Goal: Information Seeking & Learning: Understand process/instructions

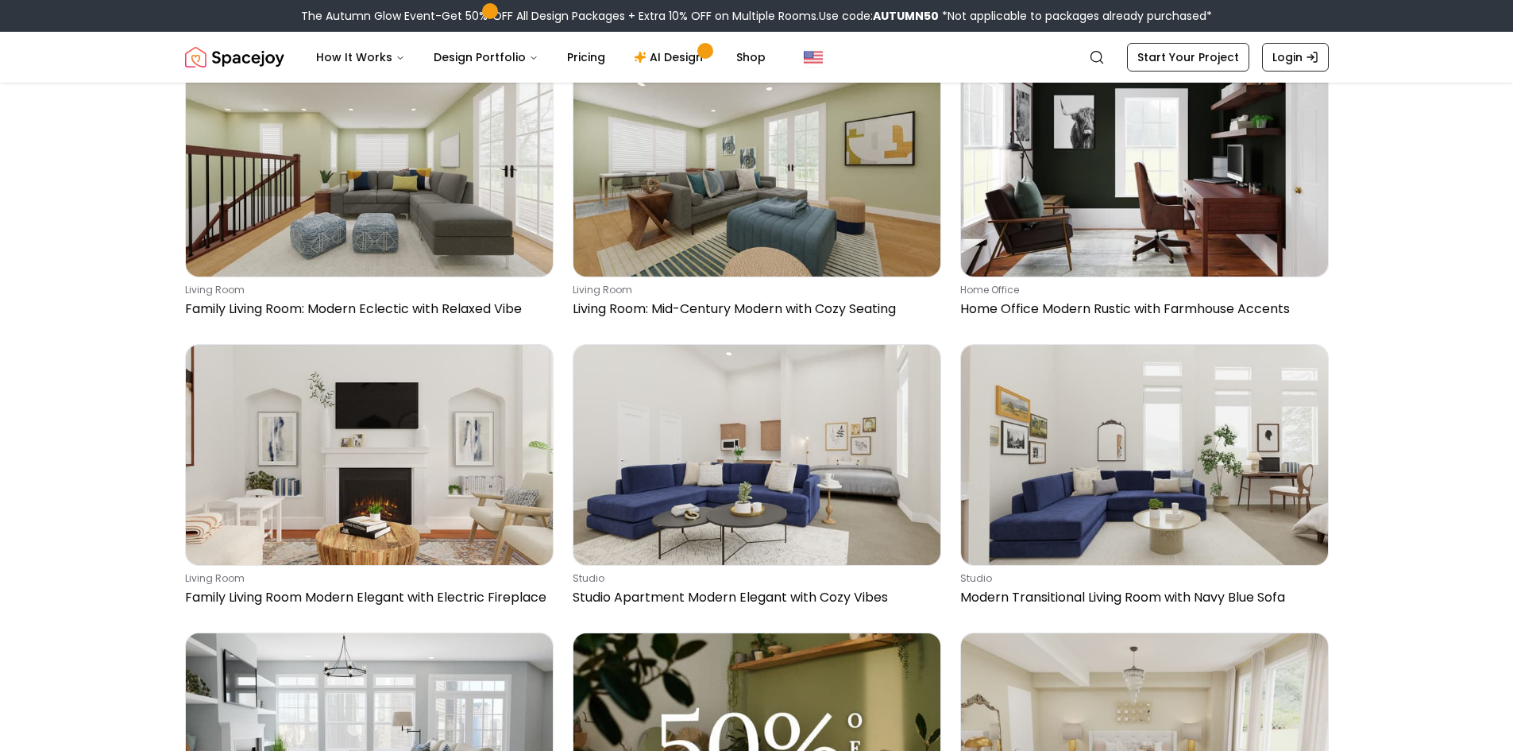
scroll to position [9195, 0]
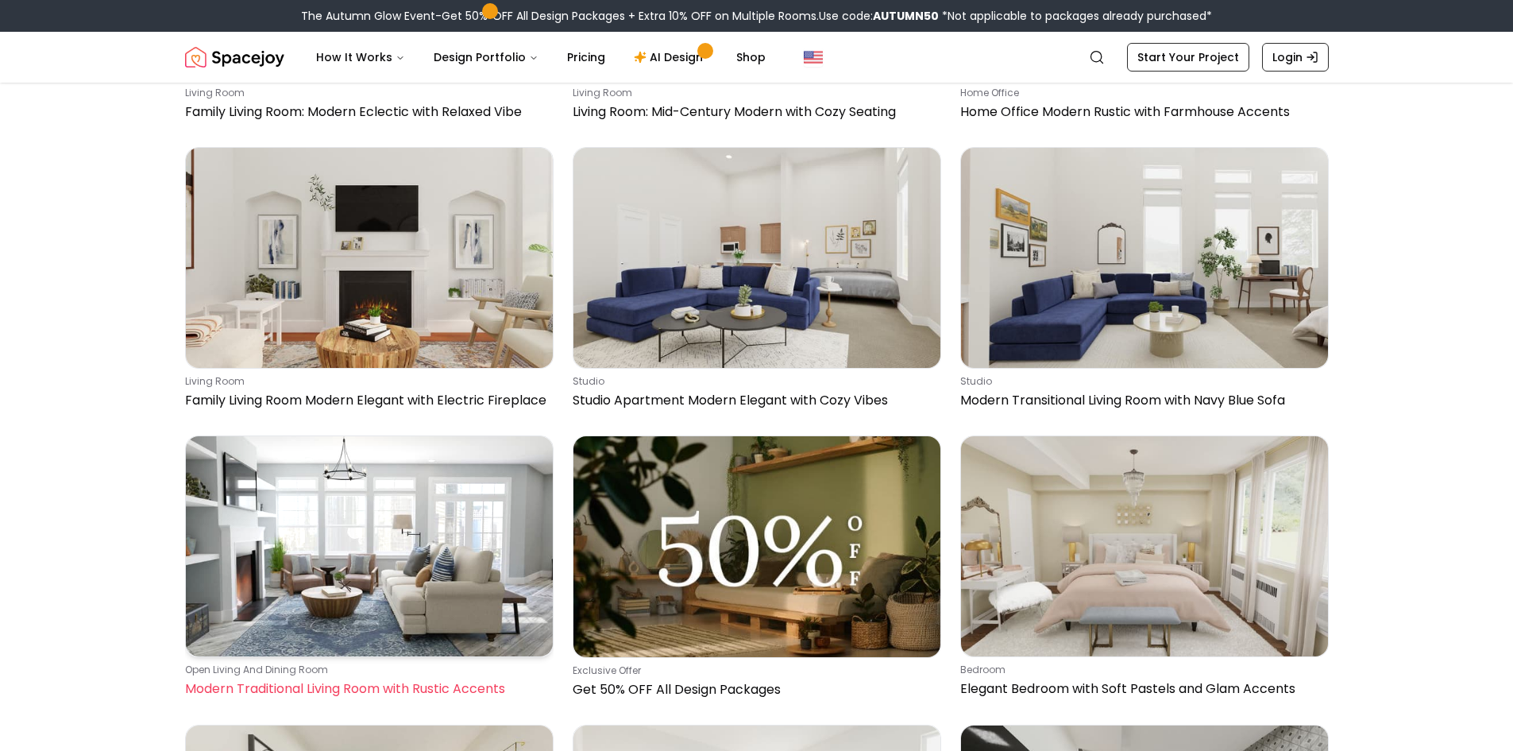
click at [338, 588] on img at bounding box center [369, 546] width 367 height 220
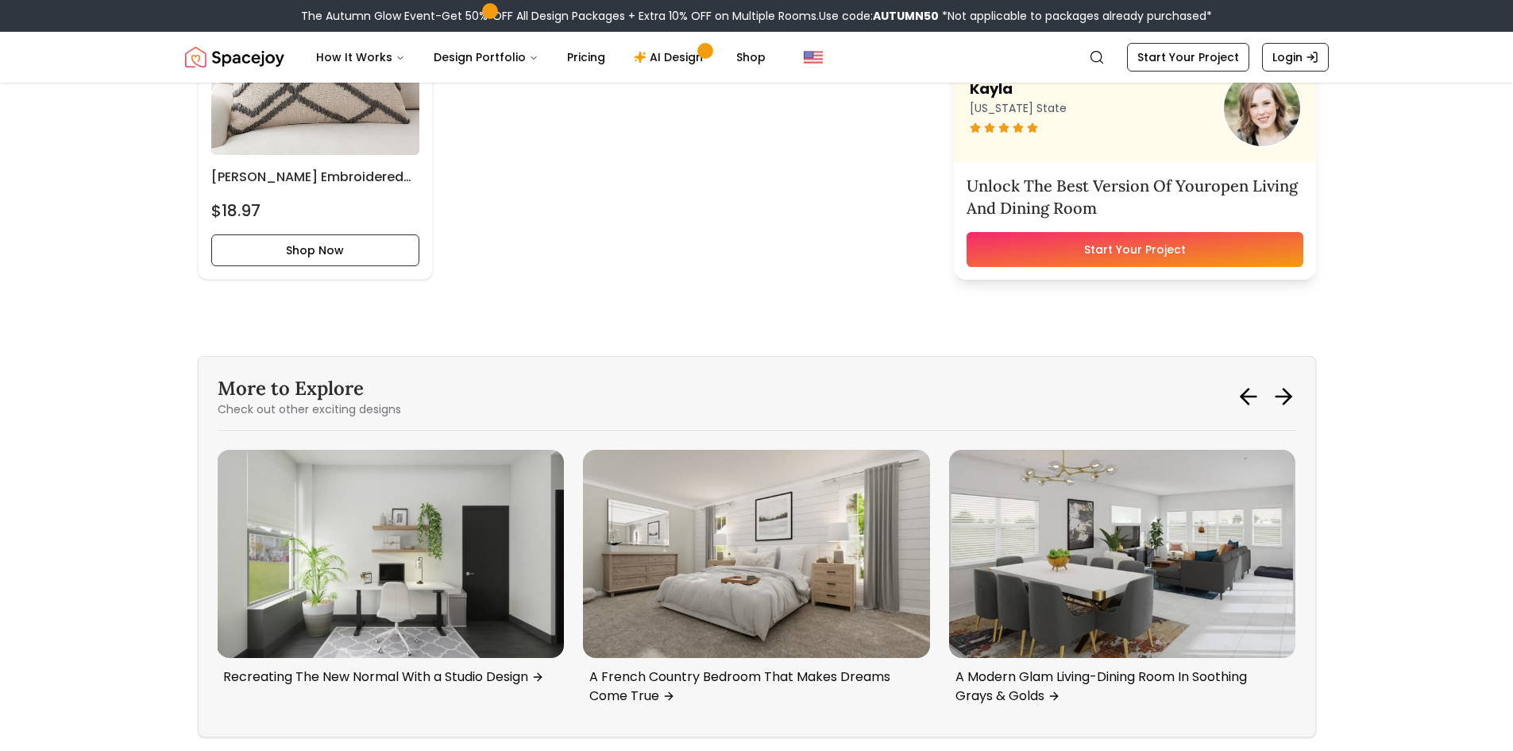
scroll to position [8340, 0]
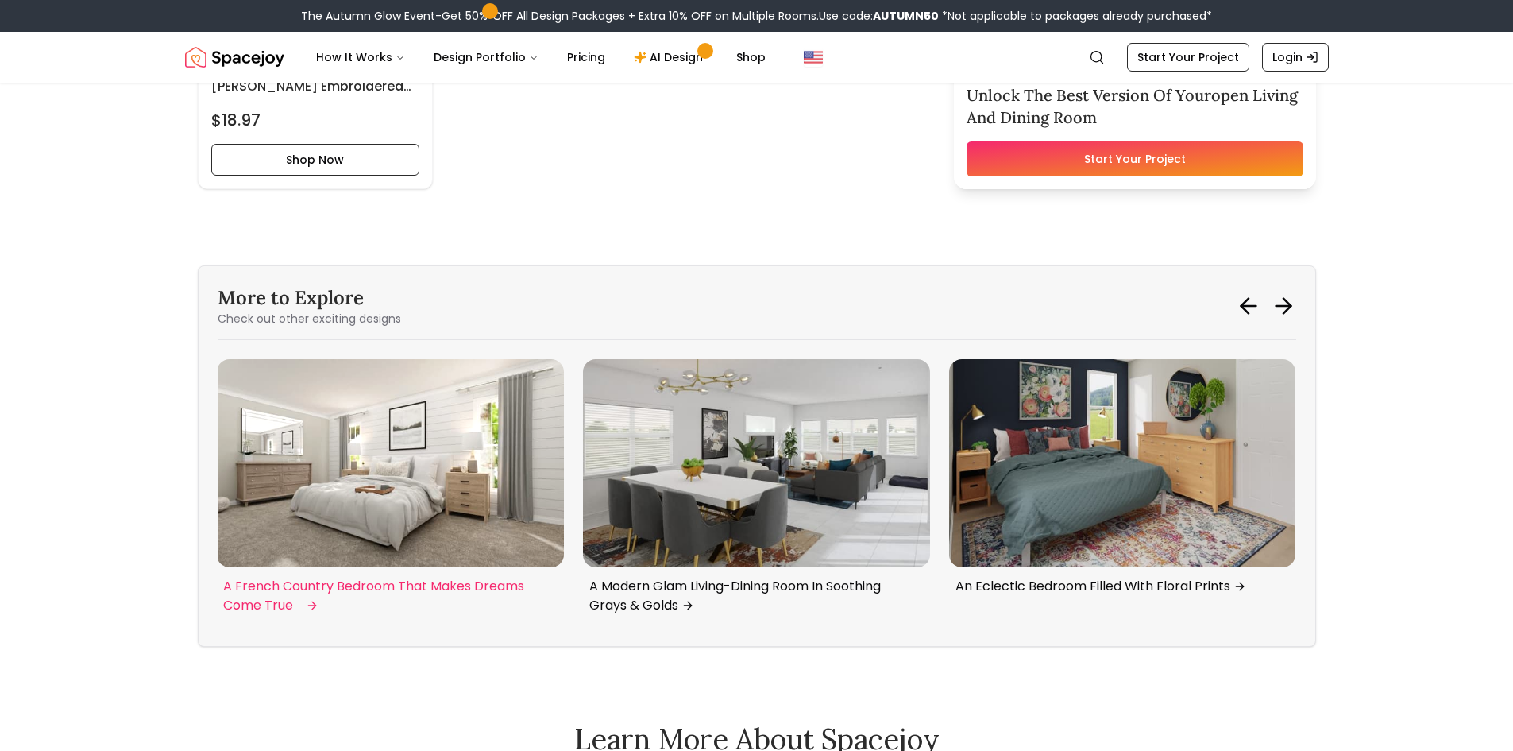
click at [391, 495] on img "5 / 6" at bounding box center [390, 463] width 347 height 208
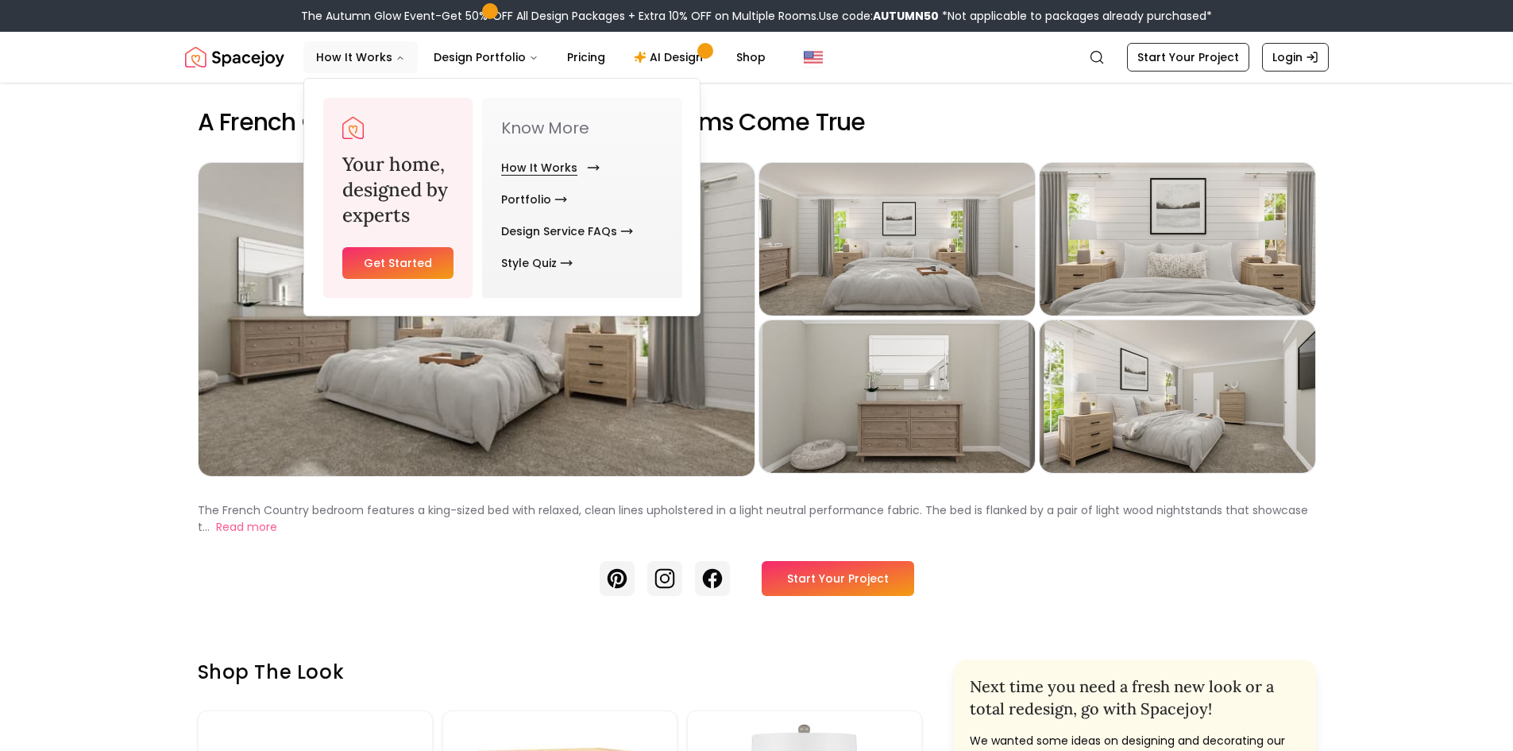
click at [530, 164] on link "How It Works" at bounding box center [547, 168] width 92 height 32
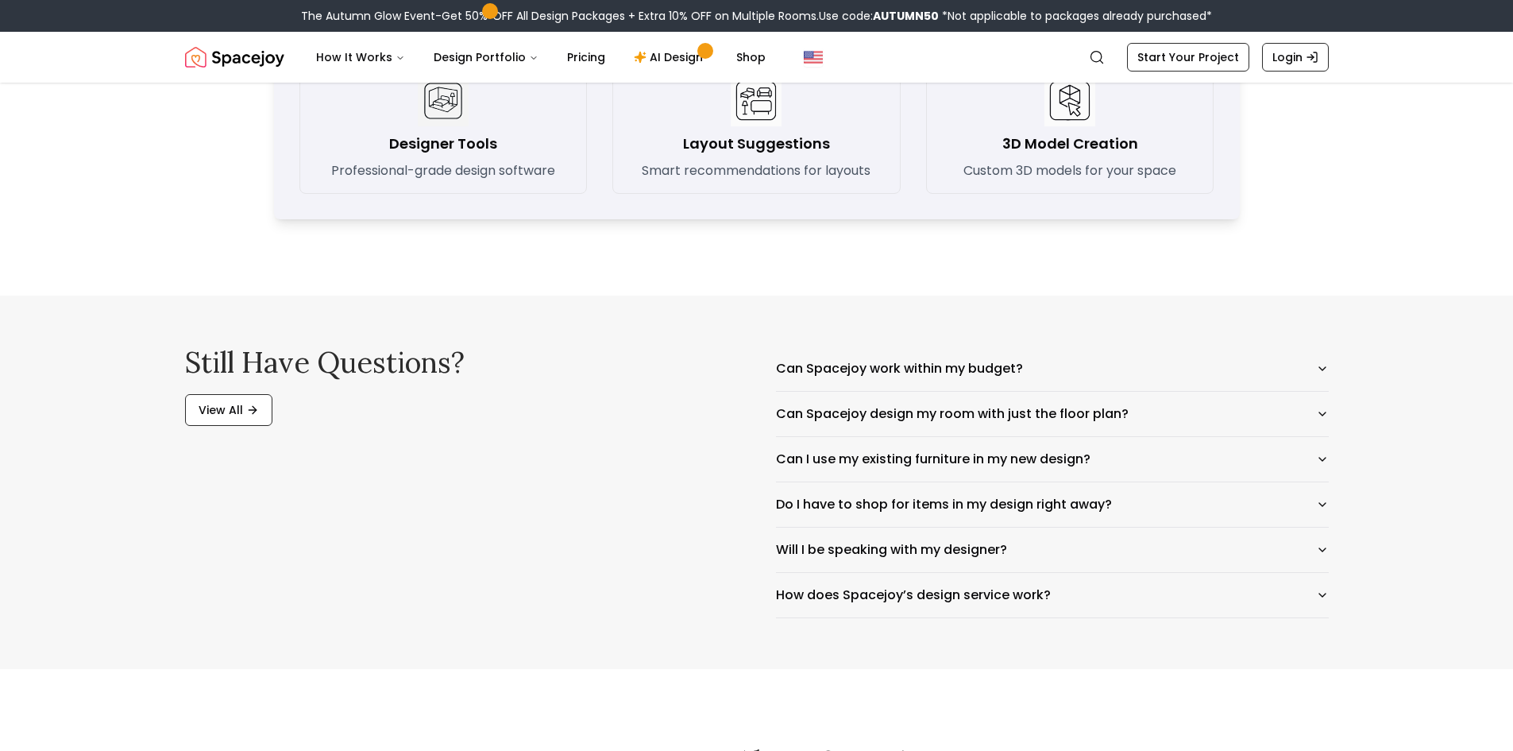
scroll to position [2383, 0]
